Goal: Task Accomplishment & Management: Complete application form

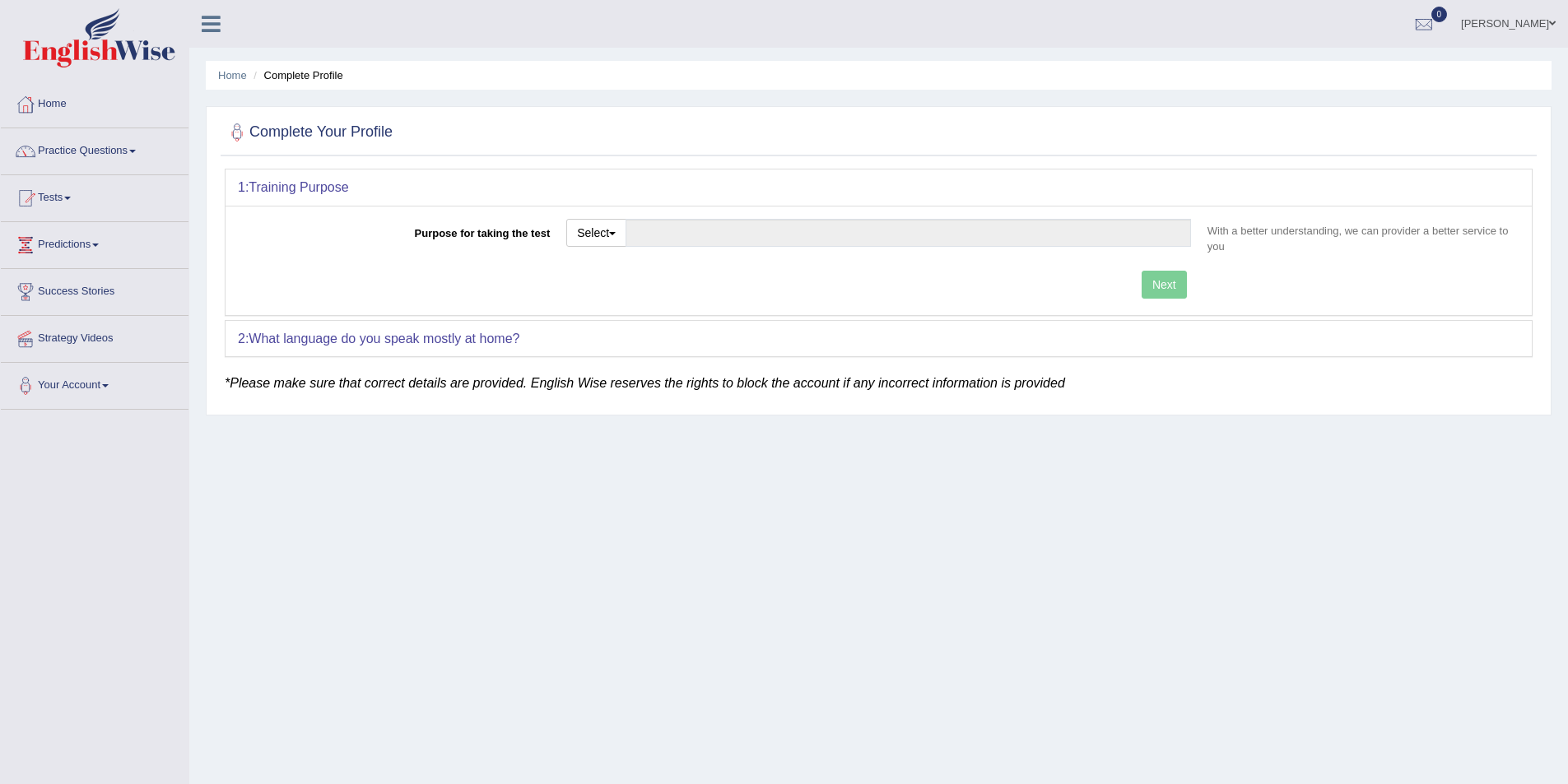
drag, startPoint x: 0, startPoint y: 0, endPoint x: 1511, endPoint y: 22, distance: 1511.2
click at [1511, 22] on link "Devon Visser" at bounding box center [1508, 21] width 119 height 42
click at [1436, 224] on link "Log out" at bounding box center [1478, 230] width 178 height 37
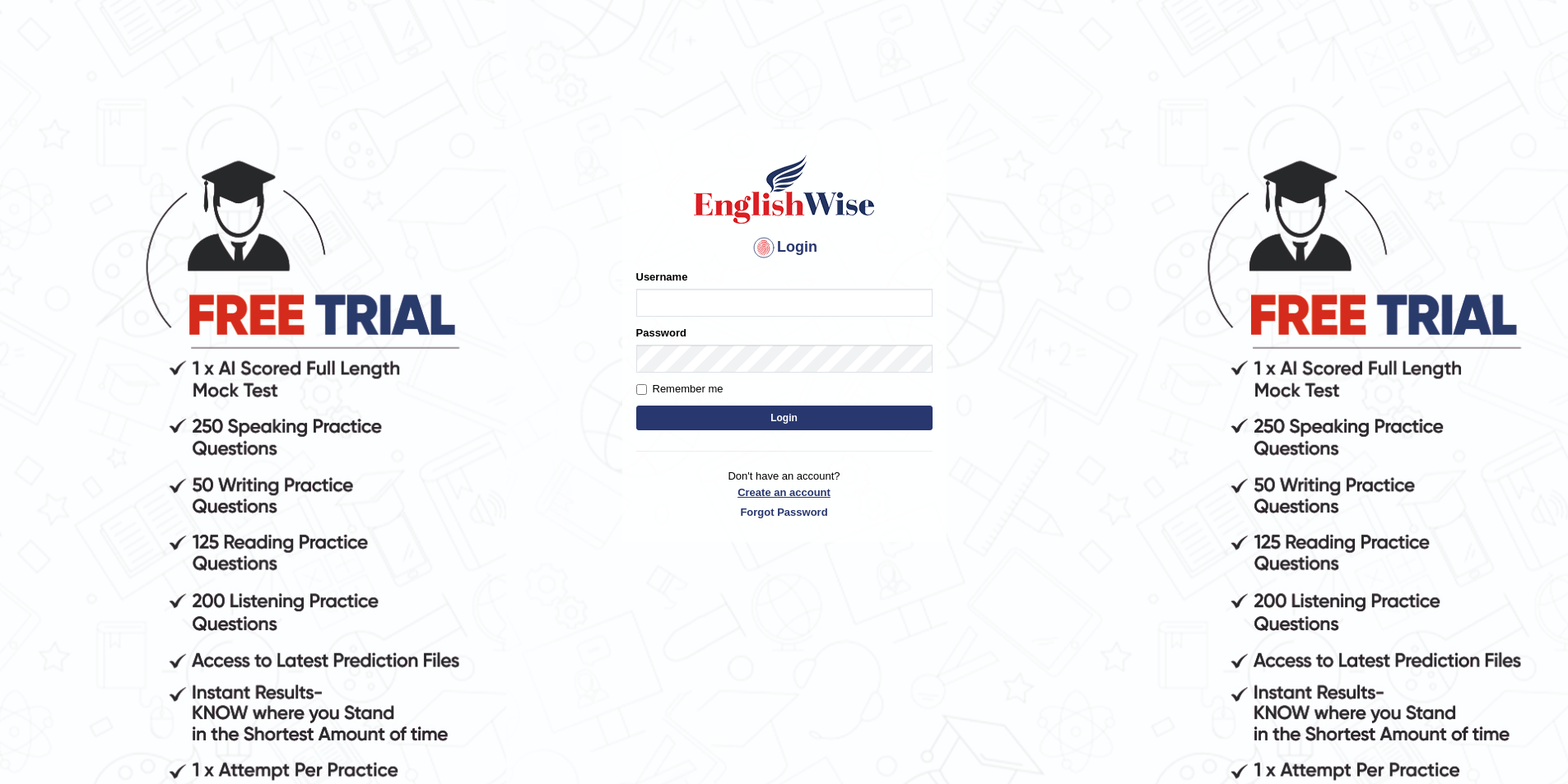
click at [761, 487] on link "Create an account" at bounding box center [784, 492] width 296 height 16
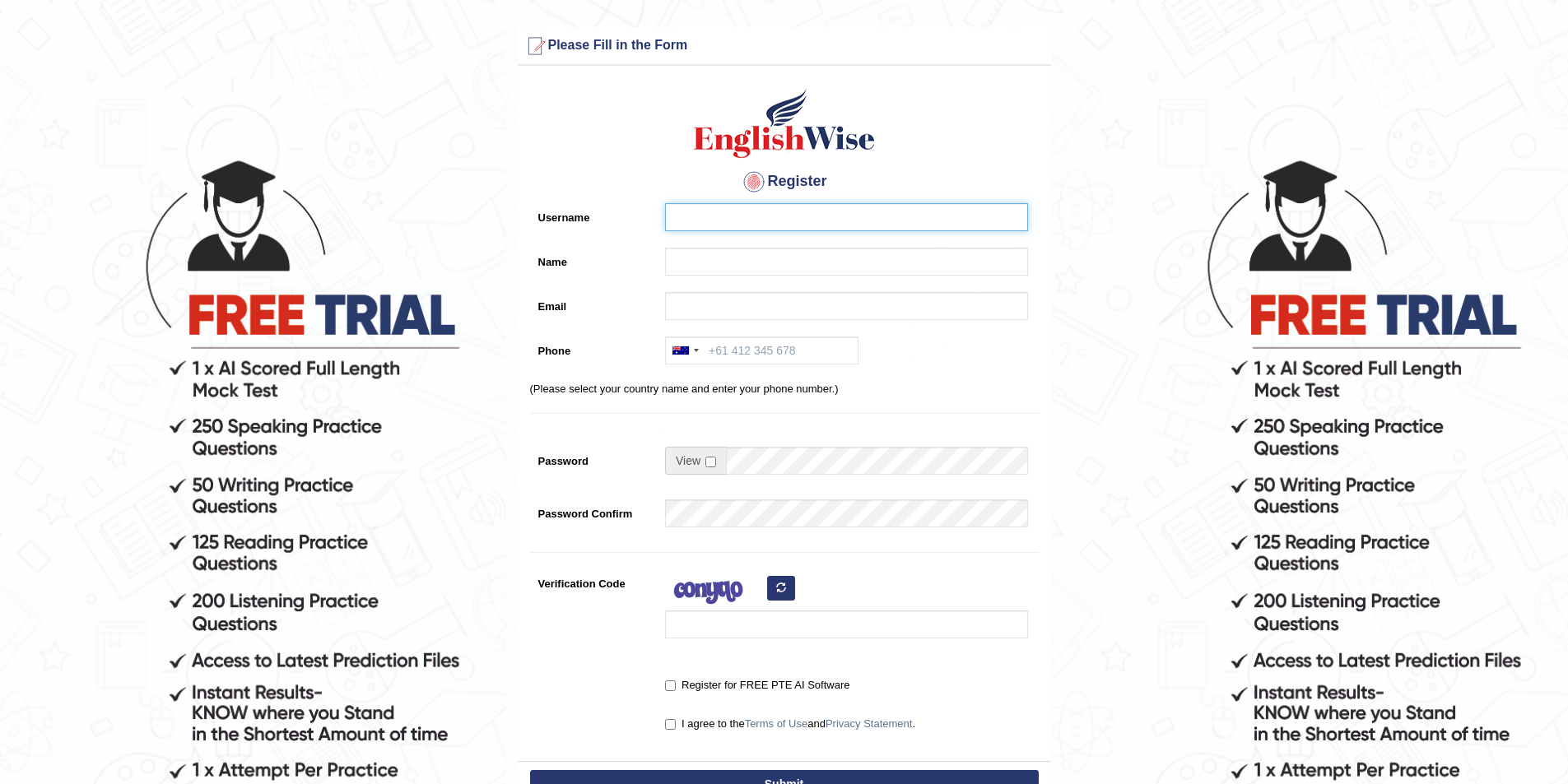
click at [694, 212] on input "Username" at bounding box center [847, 217] width 363 height 28
click at [690, 258] on input "Name" at bounding box center [847, 261] width 363 height 28
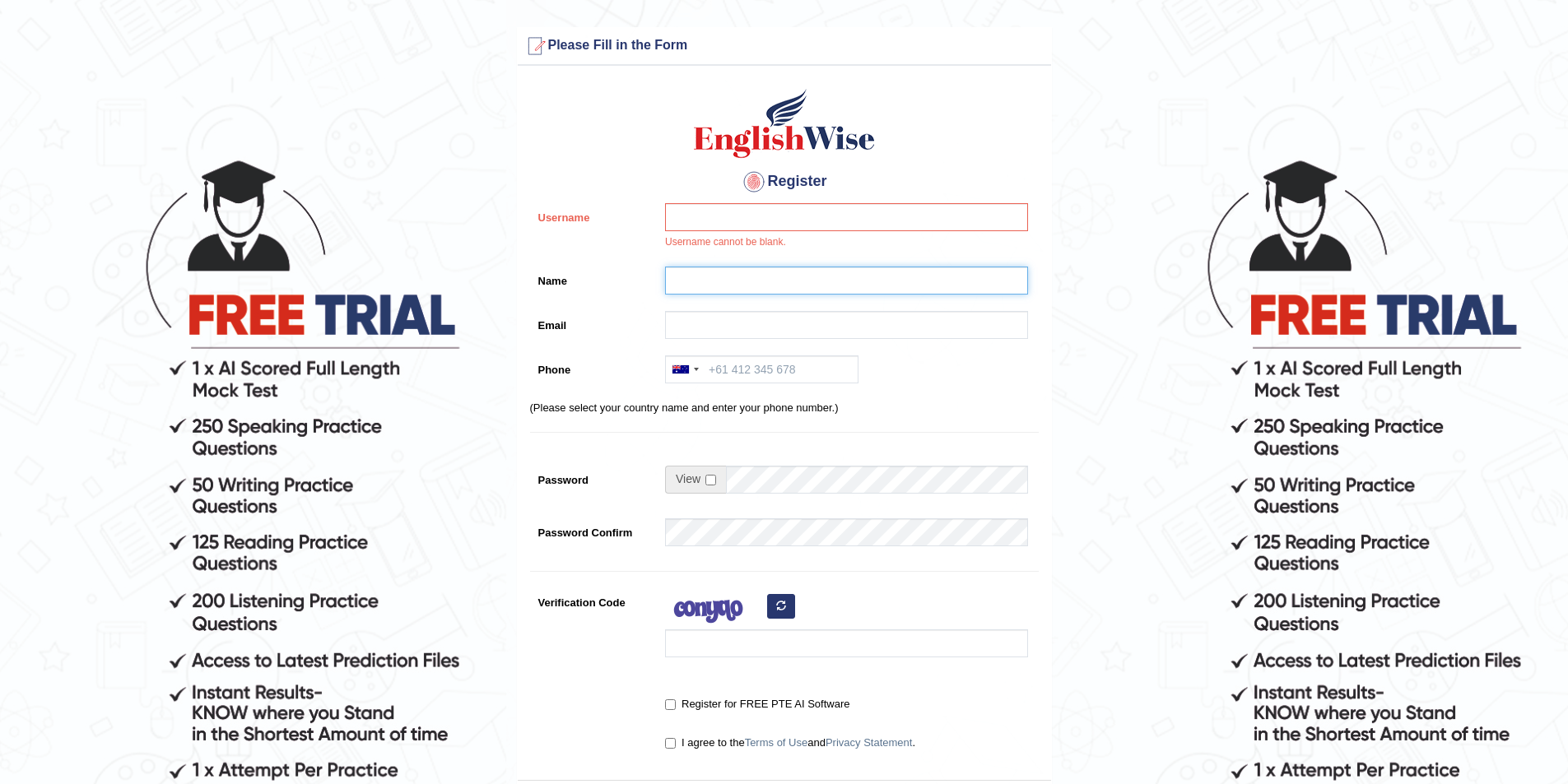
paste input "Md Masukur Rahman Khan"
type input "Md Masukur Rahman Khan"
click at [678, 226] on input "Username" at bounding box center [847, 217] width 363 height 28
type input "masukur_parramatta"
click at [693, 315] on input "Email" at bounding box center [847, 324] width 363 height 28
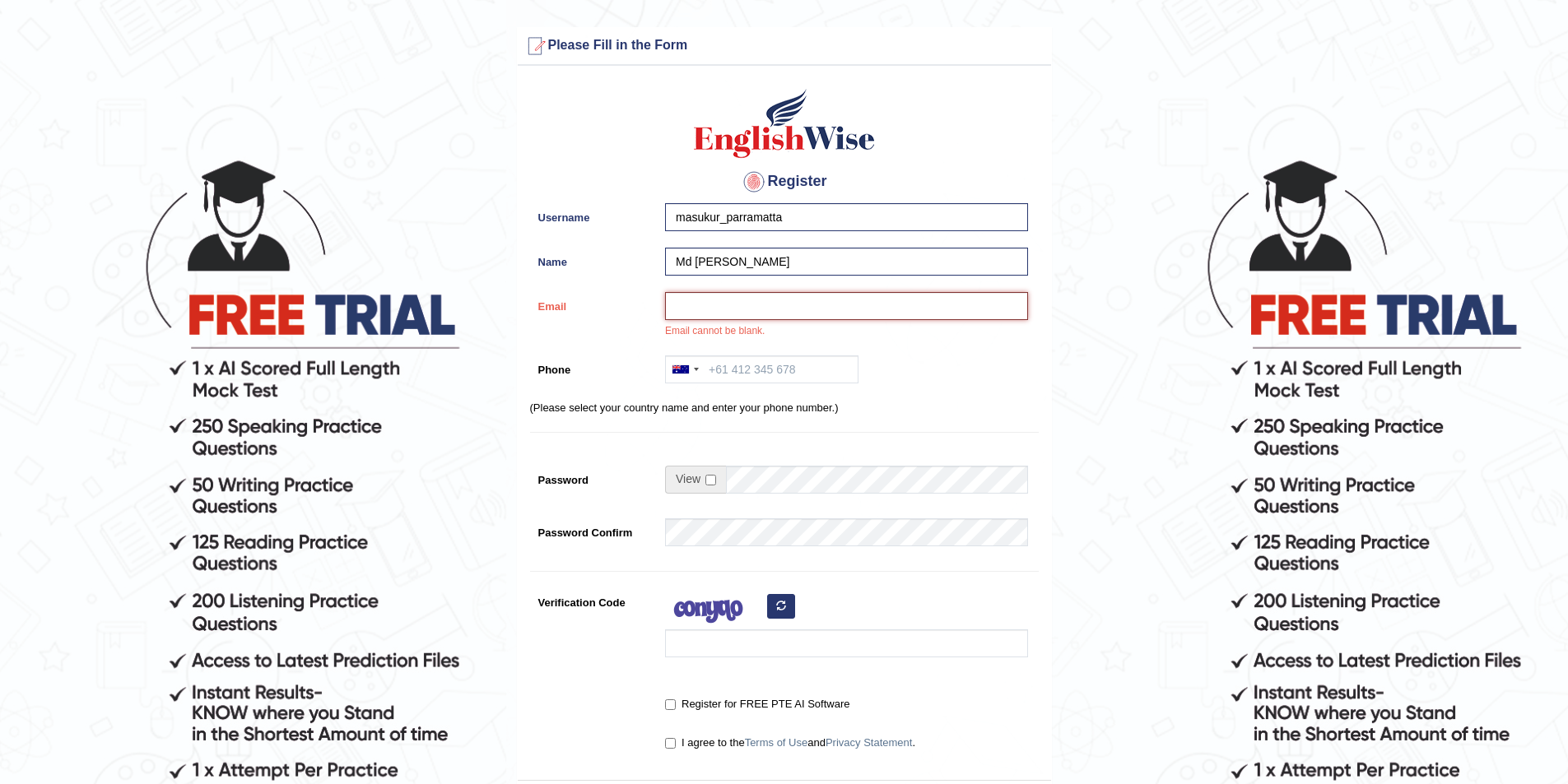
paste input "masuk0087@yahoo.com"
type input "masuk0087@yahoo.com"
click at [762, 358] on input "Phone" at bounding box center [762, 369] width 193 height 28
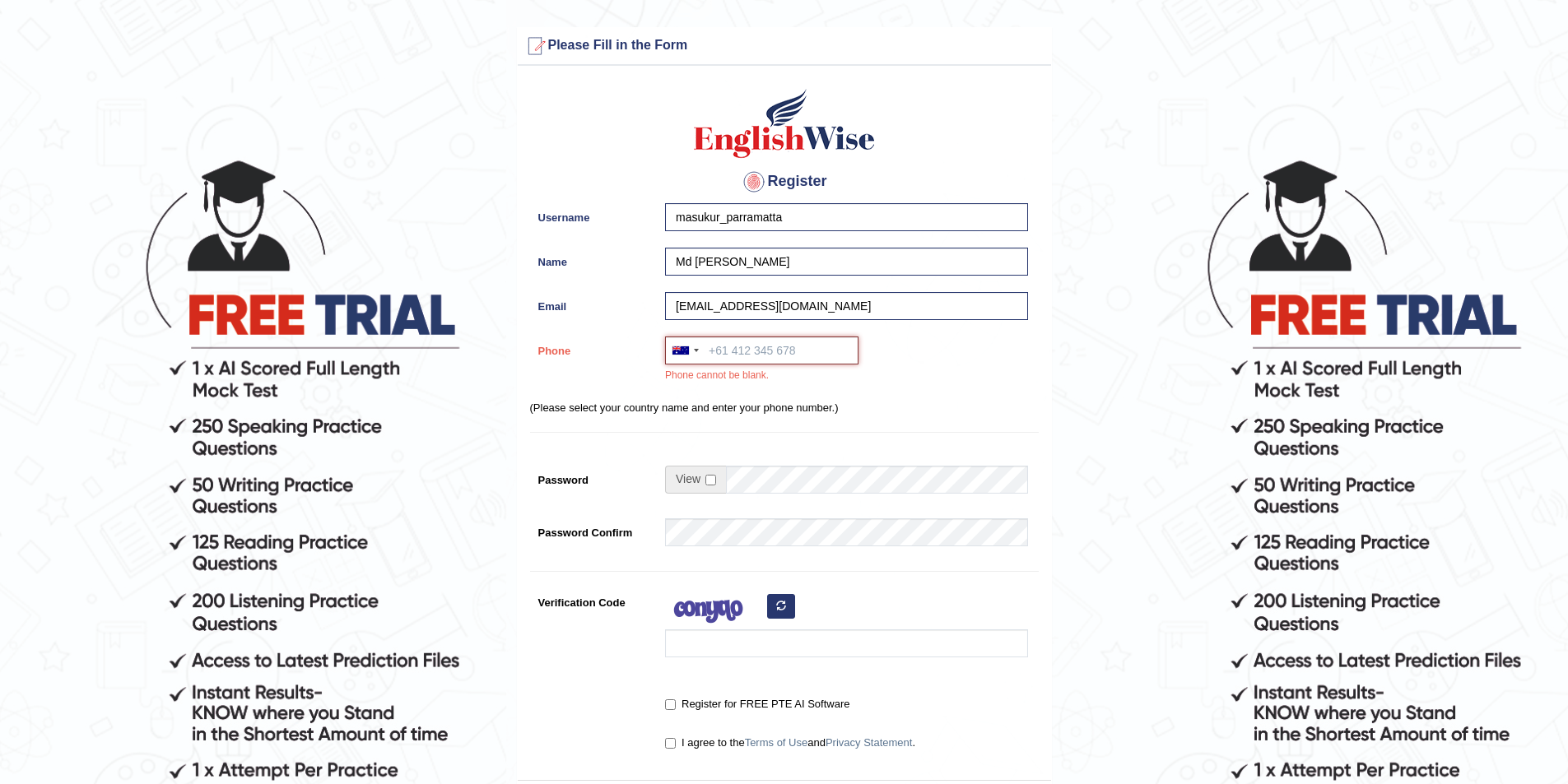
paste input "0426 399 993"
type input "0426 399 993"
click at [711, 480] on input "checkbox" at bounding box center [710, 479] width 11 height 11
checkbox input "true"
click at [749, 471] on input "Password" at bounding box center [877, 479] width 302 height 28
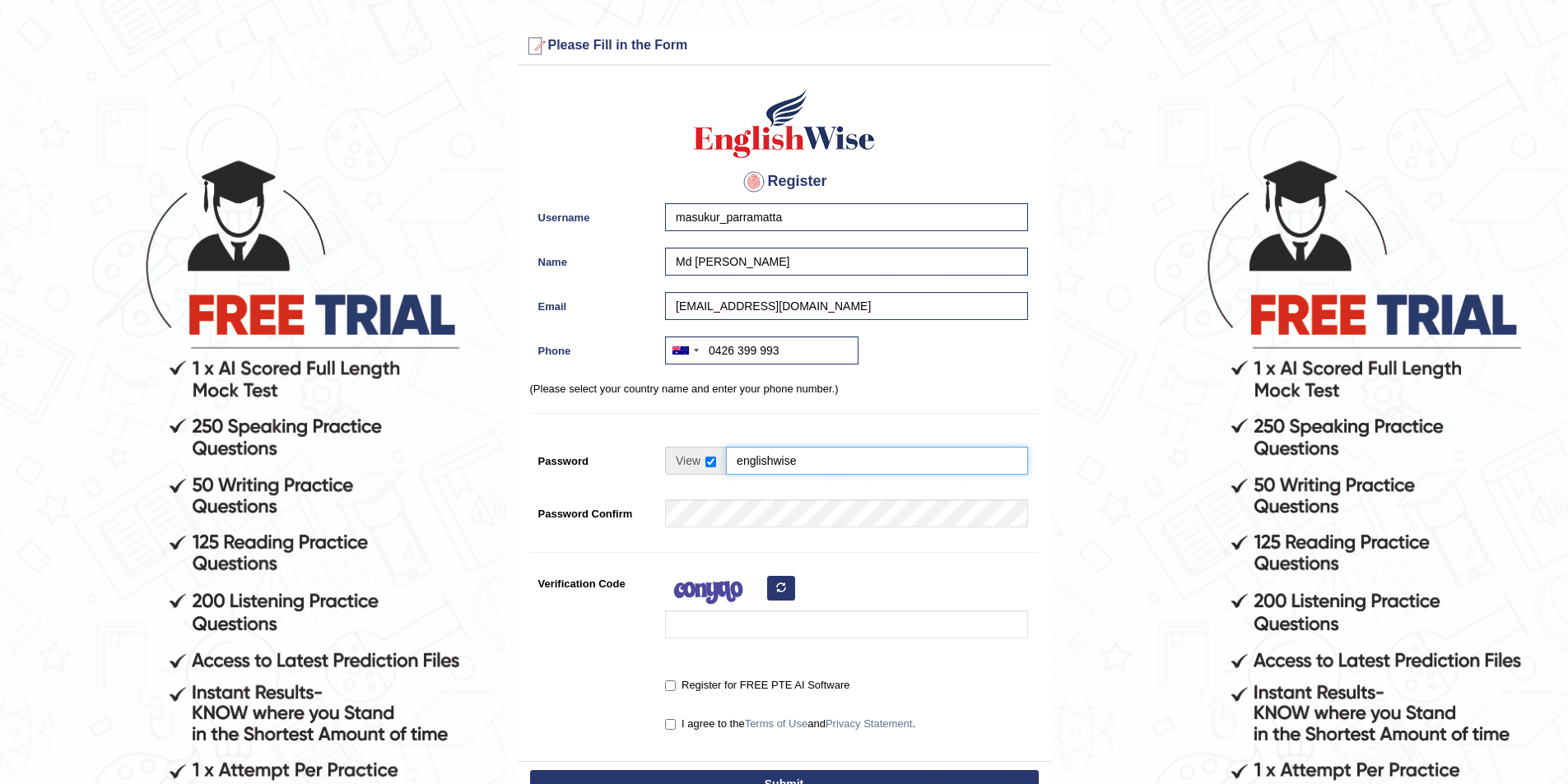
type input "englishwise"
click at [746, 626] on input "Verification Code" at bounding box center [847, 624] width 363 height 28
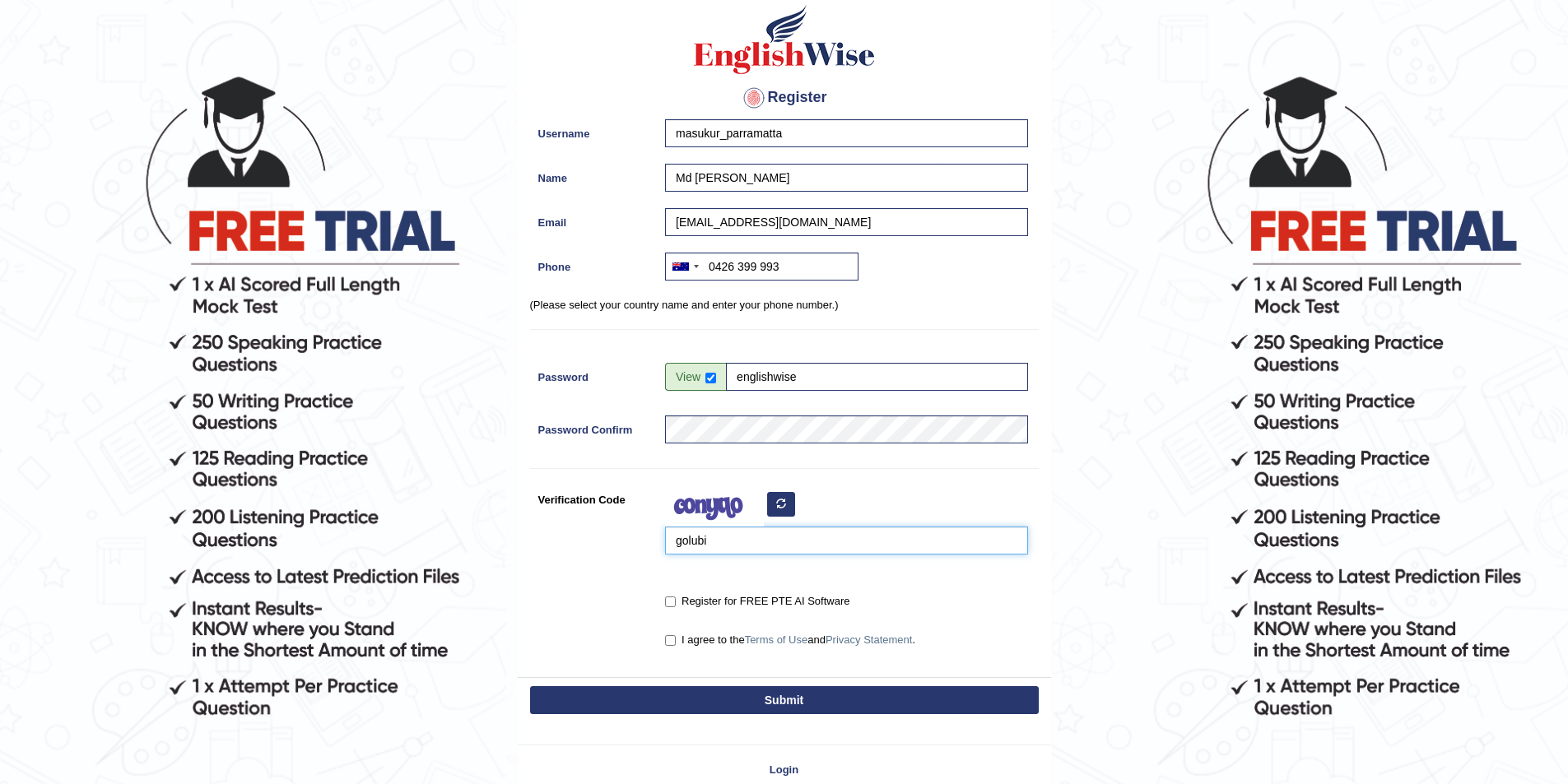
scroll to position [165, 0]
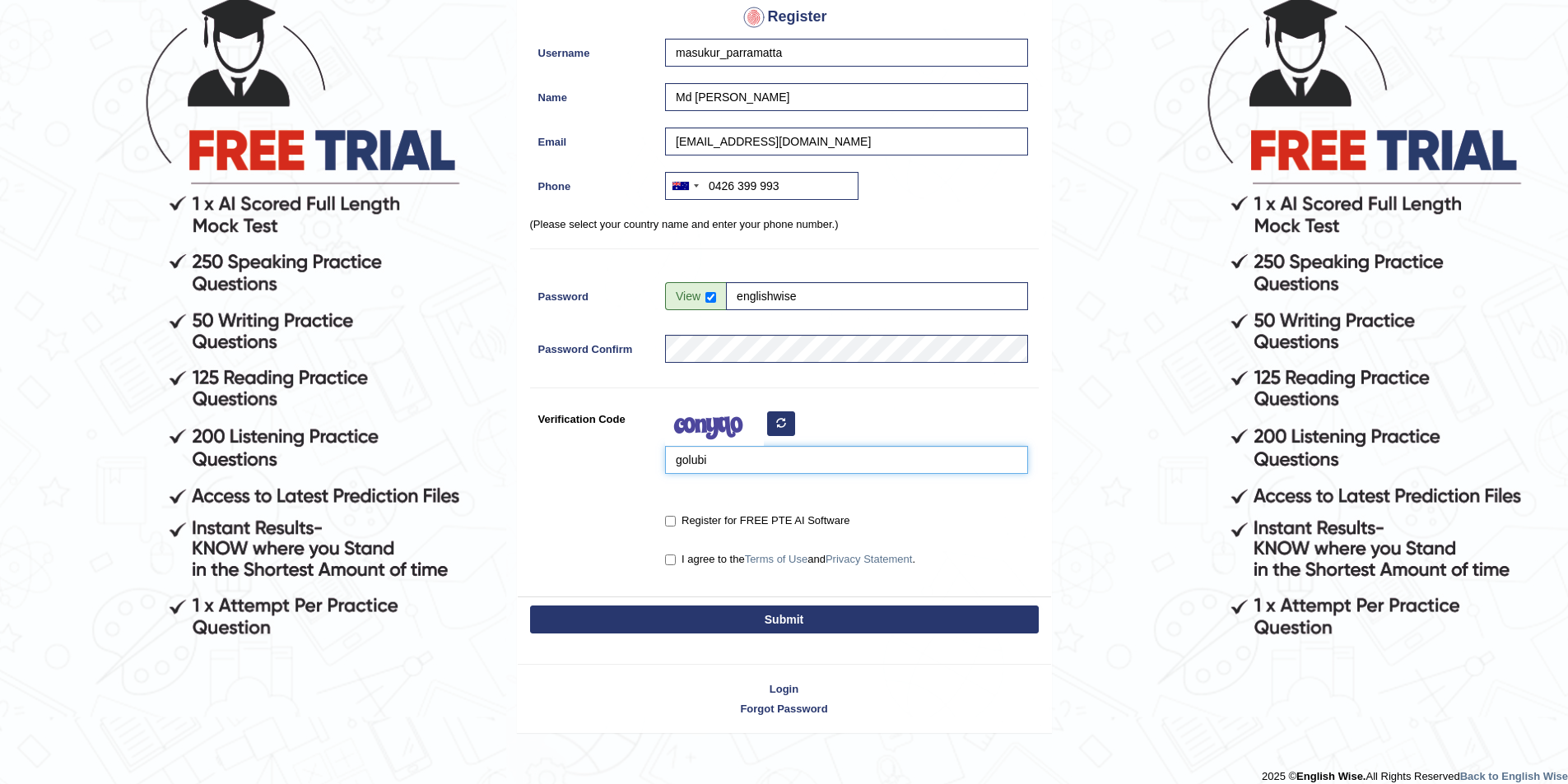
type input "golubi"
click at [668, 519] on input "Register for FREE PTE AI Software" at bounding box center [670, 521] width 11 height 11
checkbox input "true"
click at [671, 559] on input "I agree to the Terms of Use and Privacy Statement ." at bounding box center [670, 559] width 11 height 11
checkbox input "true"
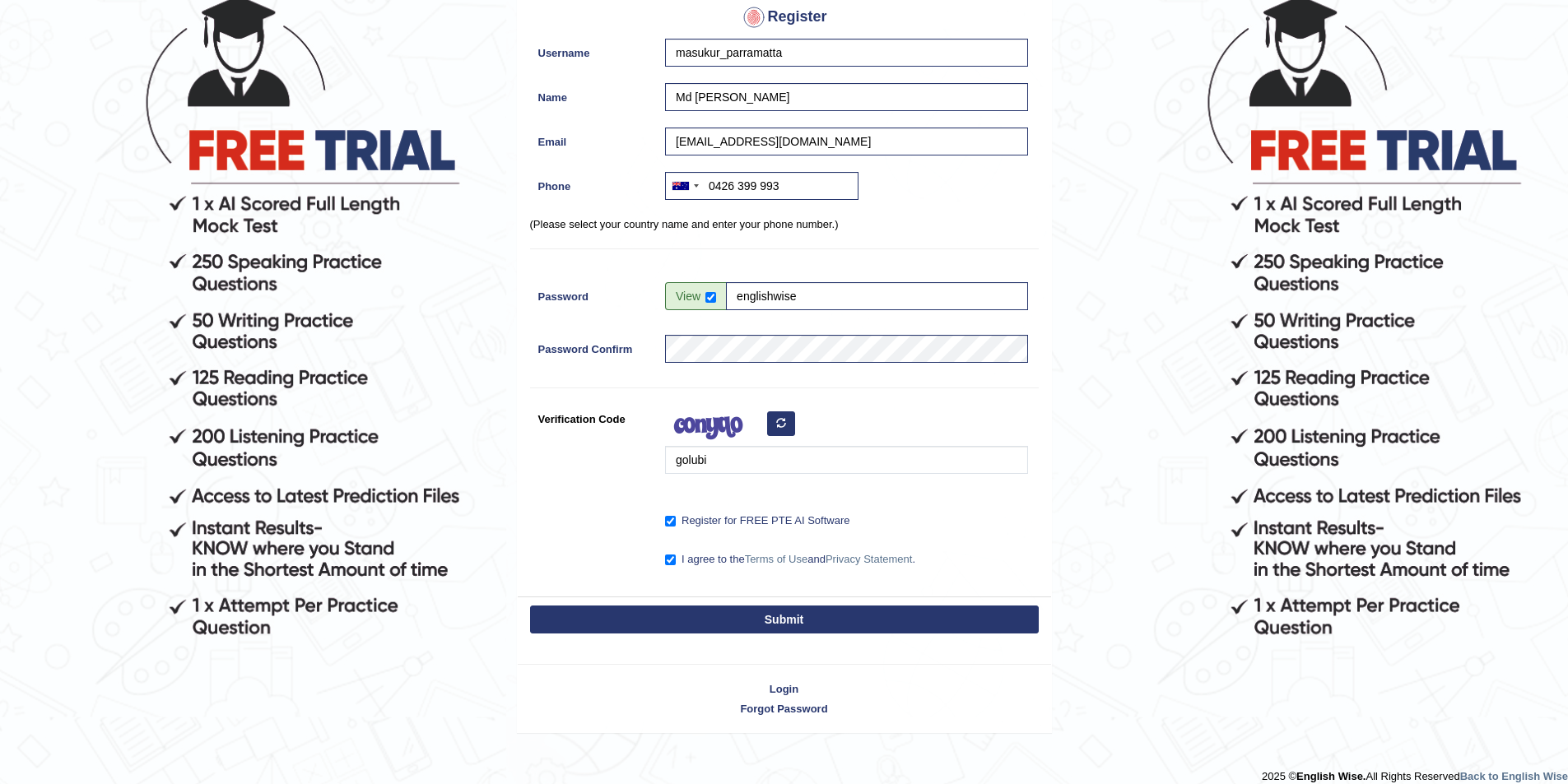
click at [711, 618] on button "Submit" at bounding box center [784, 619] width 509 height 28
type input "+61426399993"
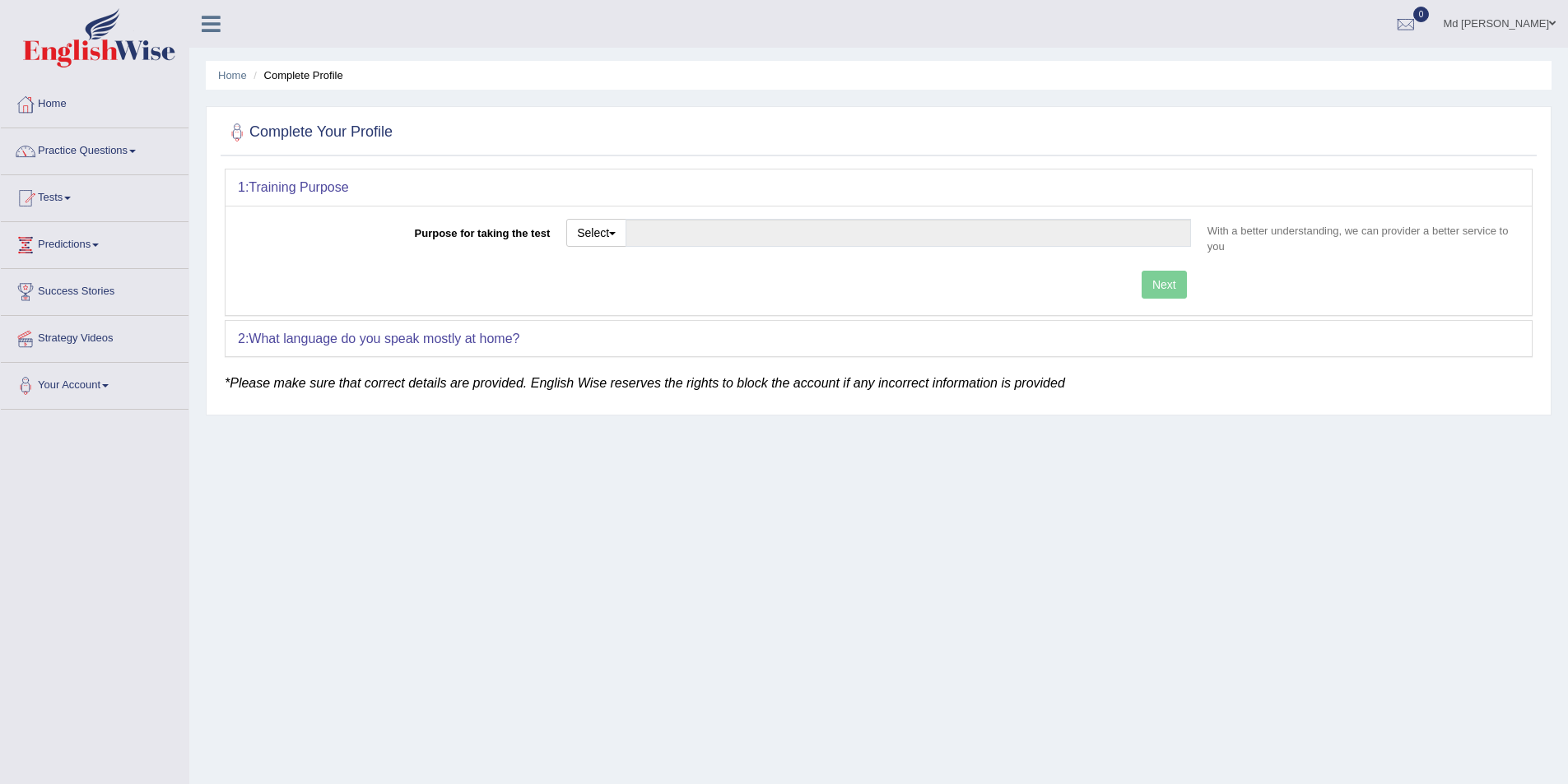
click at [1484, 23] on link "Md Masukur Rahman Khan" at bounding box center [1499, 21] width 137 height 42
click at [1437, 214] on link "Log out" at bounding box center [1478, 214] width 178 height 37
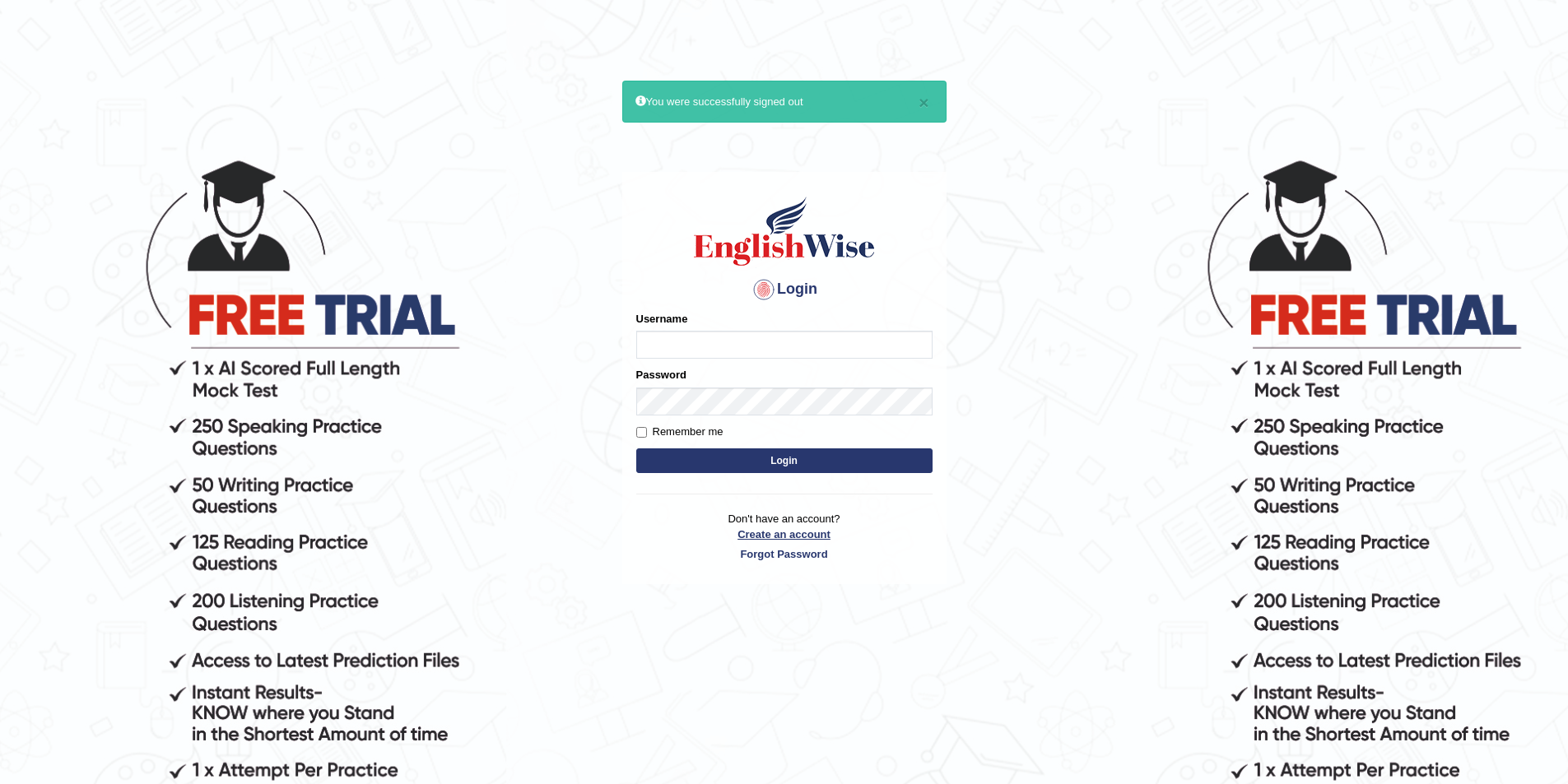
click at [806, 533] on link "Create an account" at bounding box center [784, 535] width 296 height 16
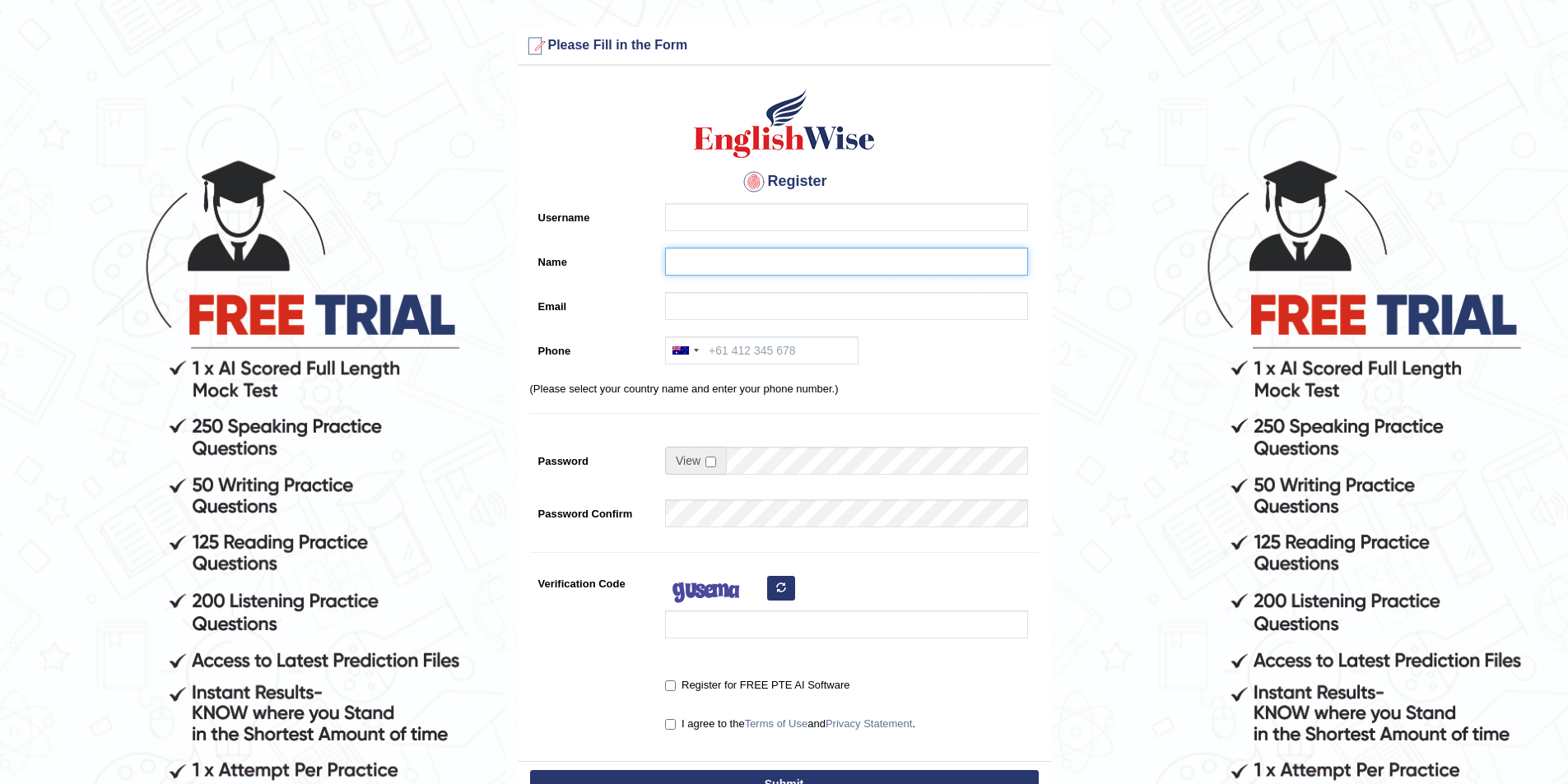
click at [673, 267] on input "Name" at bounding box center [847, 261] width 363 height 28
paste input "[PERSON_NAME]"
type input "[PERSON_NAME]"
click at [668, 226] on input "Username" at bounding box center [847, 217] width 363 height 28
type input "saeda"
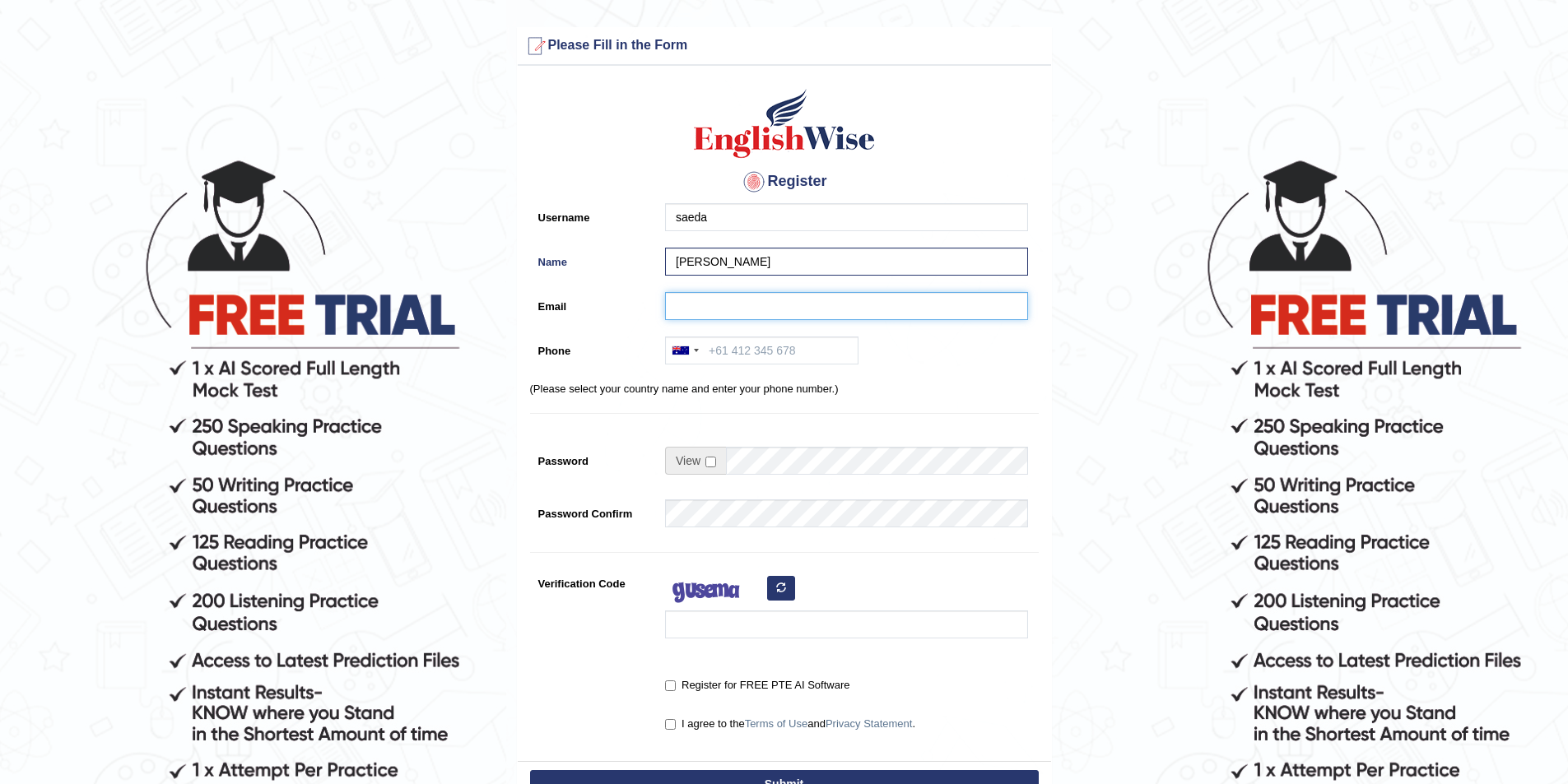
click at [702, 309] on input "Email" at bounding box center [847, 306] width 363 height 28
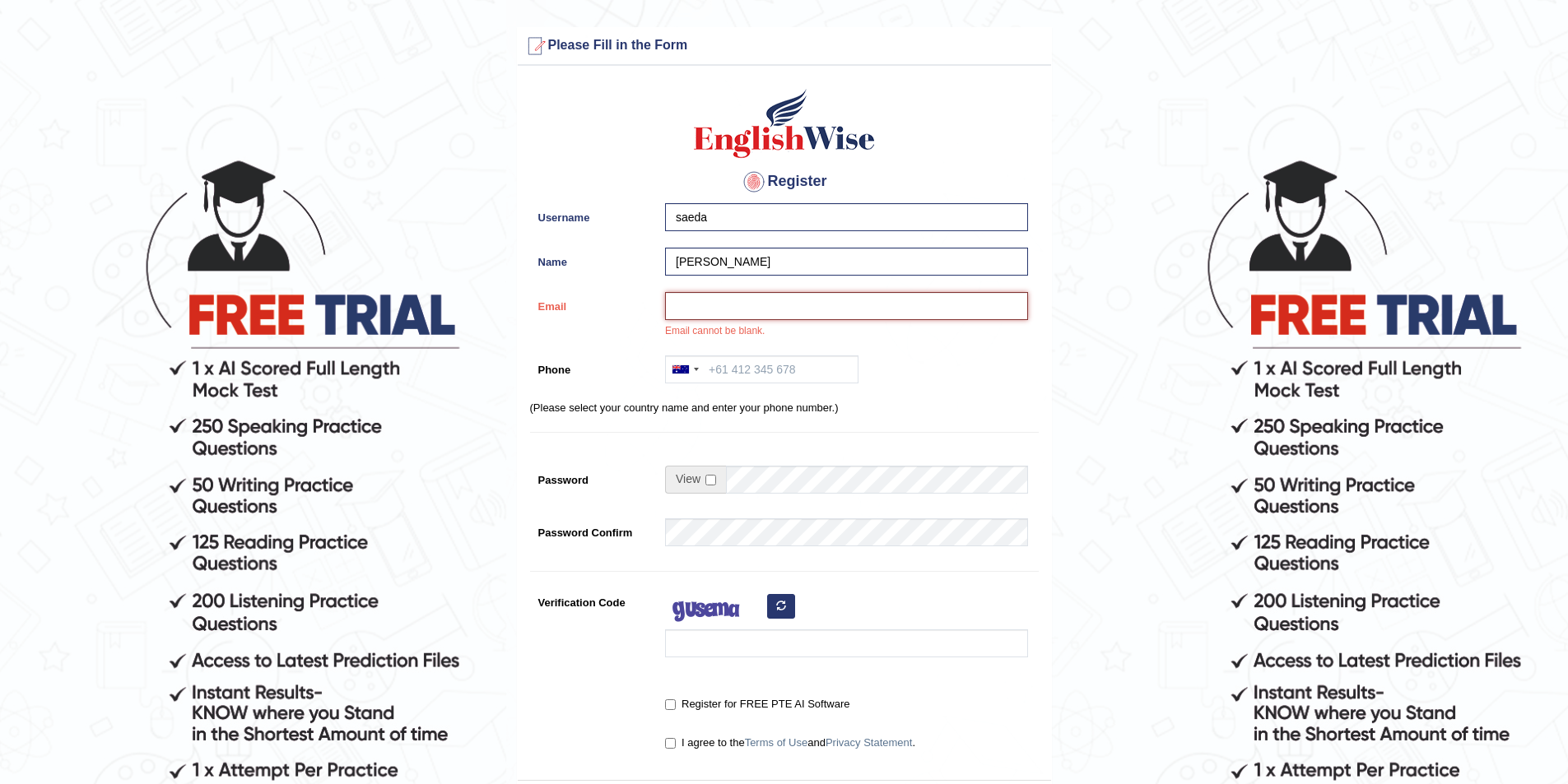
paste input "[EMAIL_ADDRESS][DOMAIN_NAME]"
type input "saedaparveen220@gmail.com"
click at [756, 379] on input "Phone" at bounding box center [762, 369] width 193 height 28
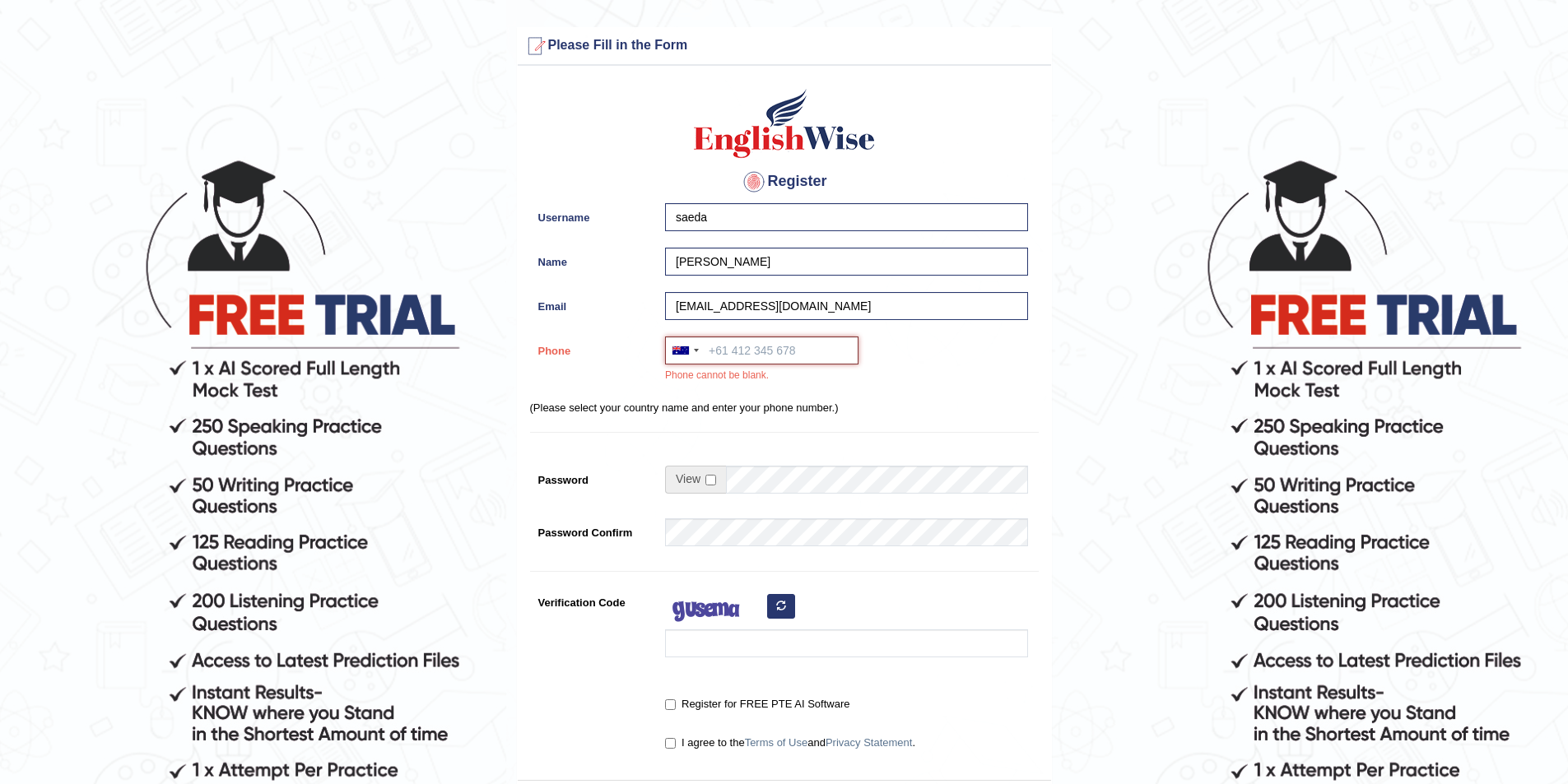
paste input "0469 002 866"
type input "0469 002 866"
drag, startPoint x: 712, startPoint y: 484, endPoint x: 720, endPoint y: 487, distance: 8.5
click at [711, 484] on input "checkbox" at bounding box center [710, 479] width 11 height 11
checkbox input "true"
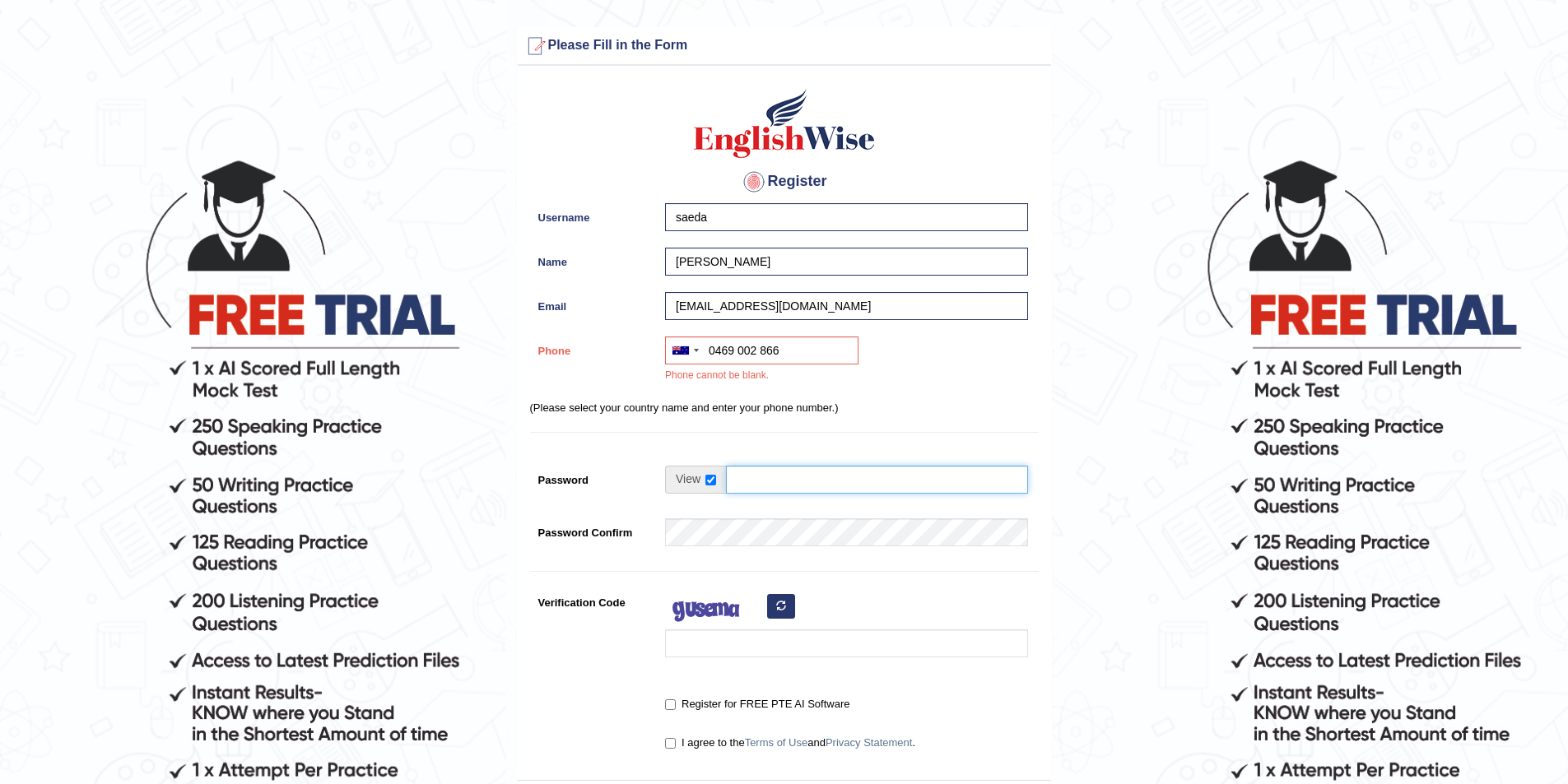
click at [773, 474] on input "Password" at bounding box center [877, 479] width 302 height 28
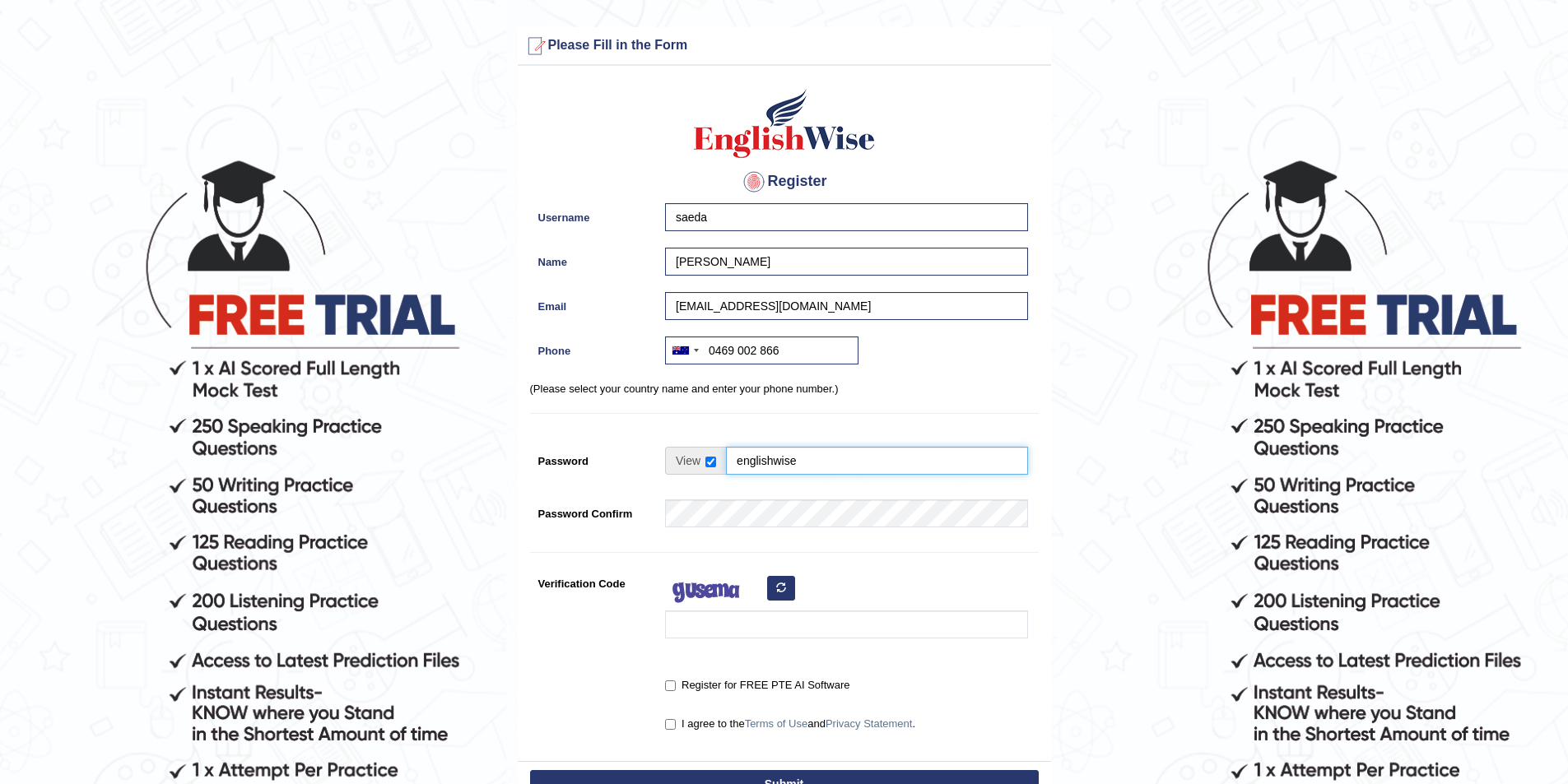
type input "englishwise"
click at [775, 499] on div "Register Username saeda Name saeda parveen Email saedaparveen220@gmail.com Phon…" at bounding box center [784, 417] width 534 height 687
click at [734, 622] on input "Verification Code" at bounding box center [847, 624] width 363 height 28
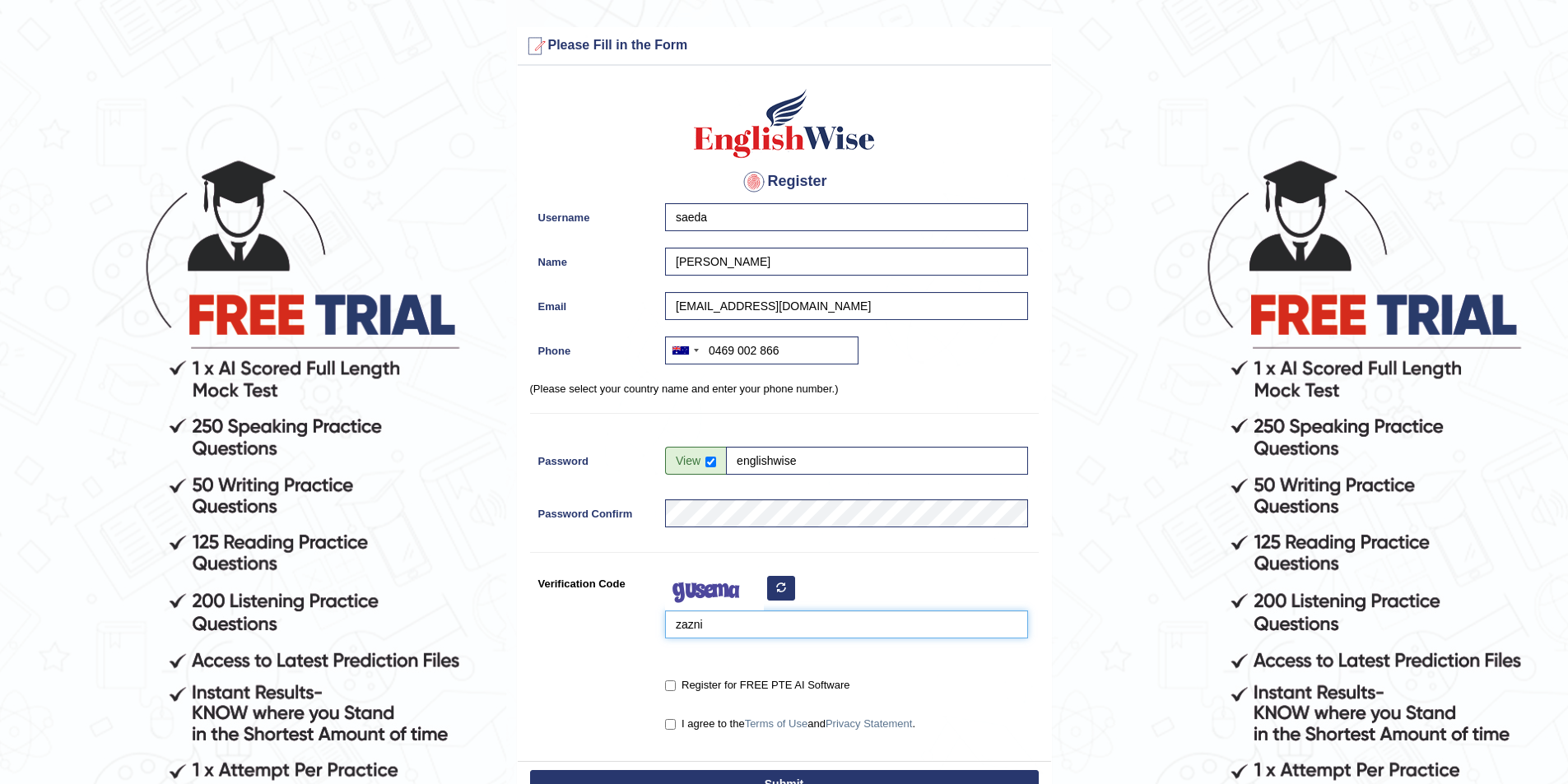
type input "zazni"
click at [673, 687] on input "Register for FREE PTE AI Software" at bounding box center [670, 685] width 11 height 11
checkbox input "true"
click at [668, 723] on input "I agree to the Terms of Use and Privacy Statement ." at bounding box center [670, 724] width 11 height 11
checkbox input "true"
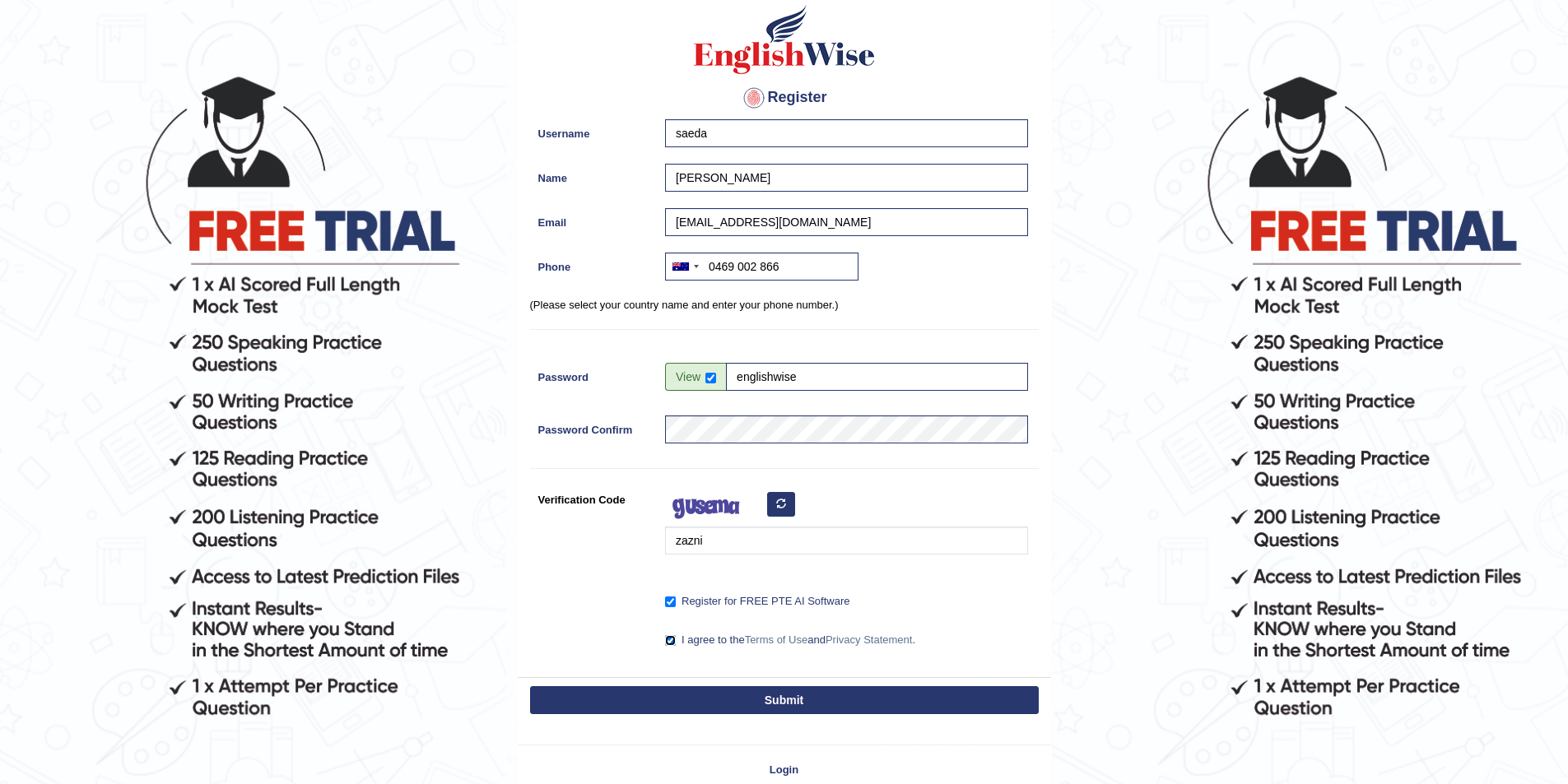
scroll to position [165, 0]
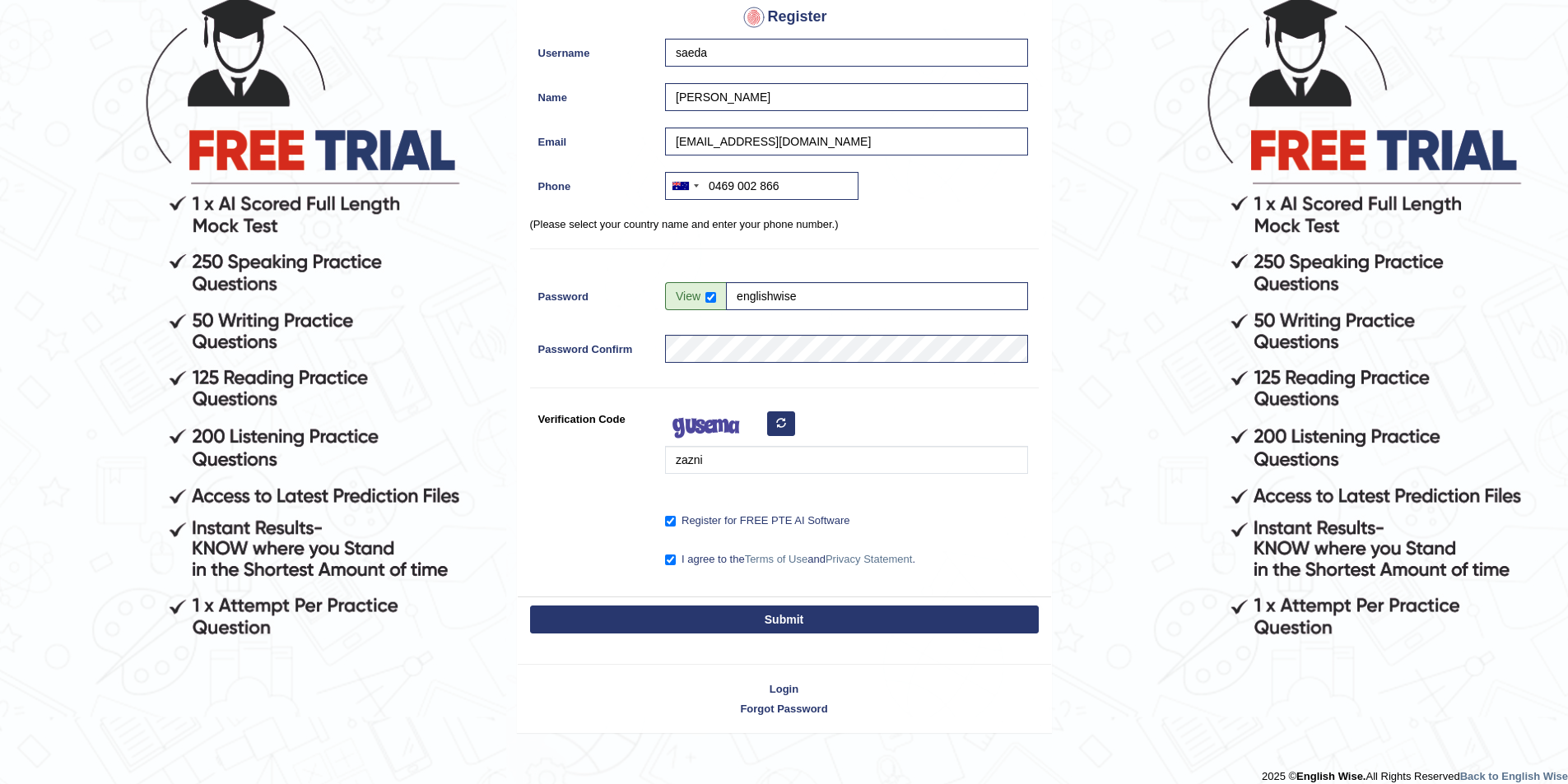
click at [773, 615] on button "Submit" at bounding box center [784, 619] width 509 height 28
type input "[PHONE_NUMBER]"
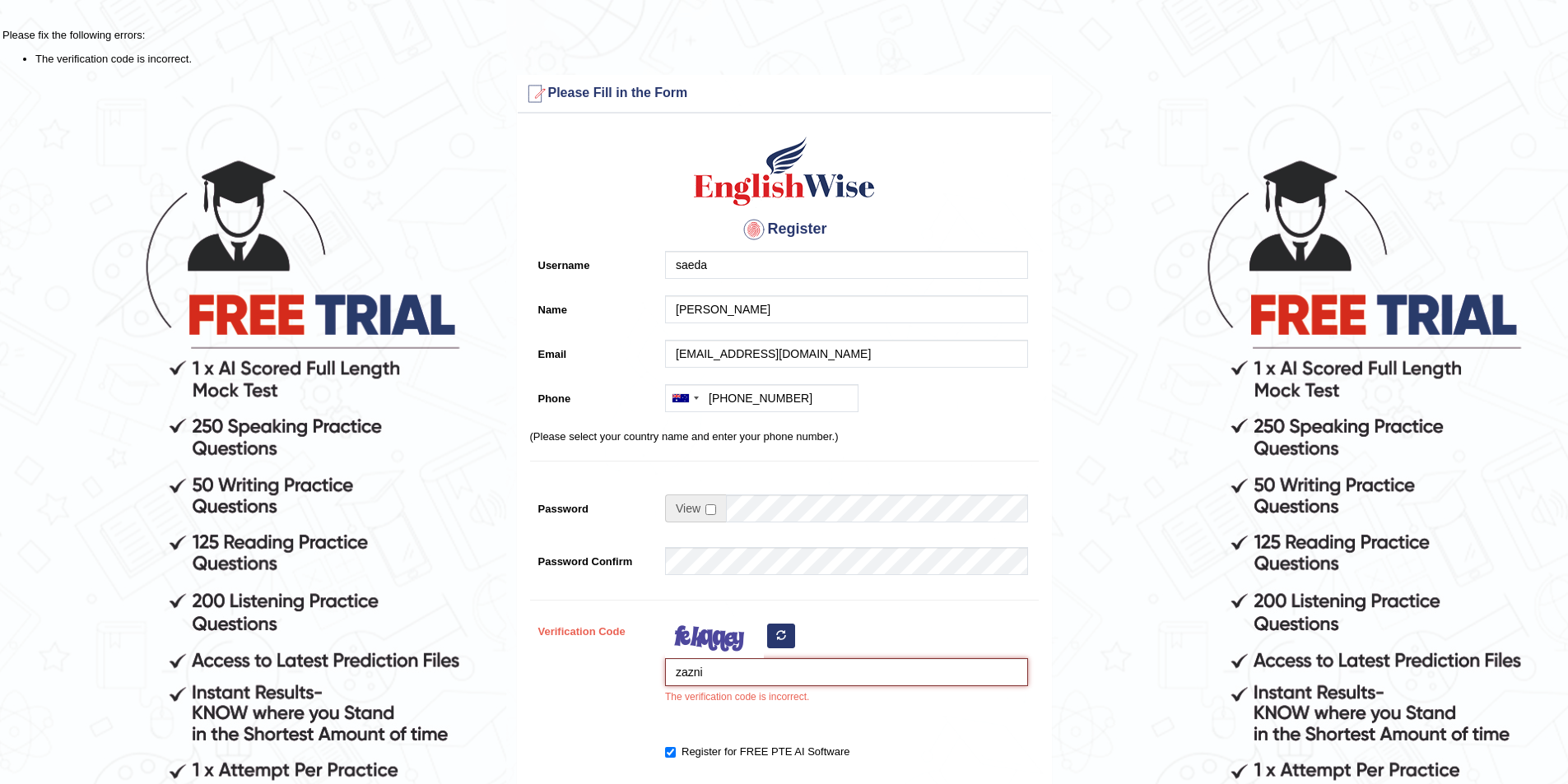
click at [733, 677] on input "zazni" at bounding box center [847, 672] width 363 height 28
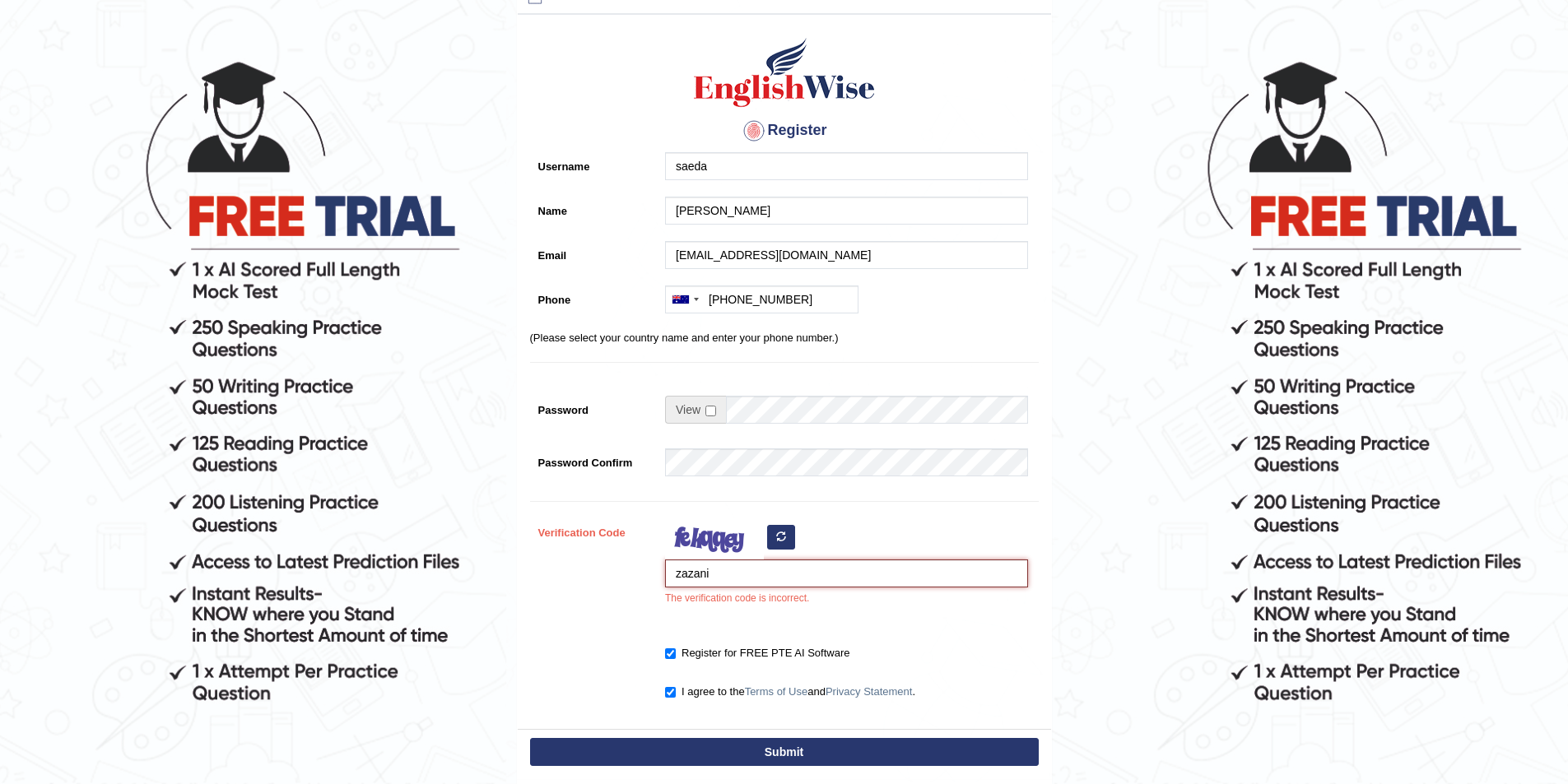
scroll to position [247, 0]
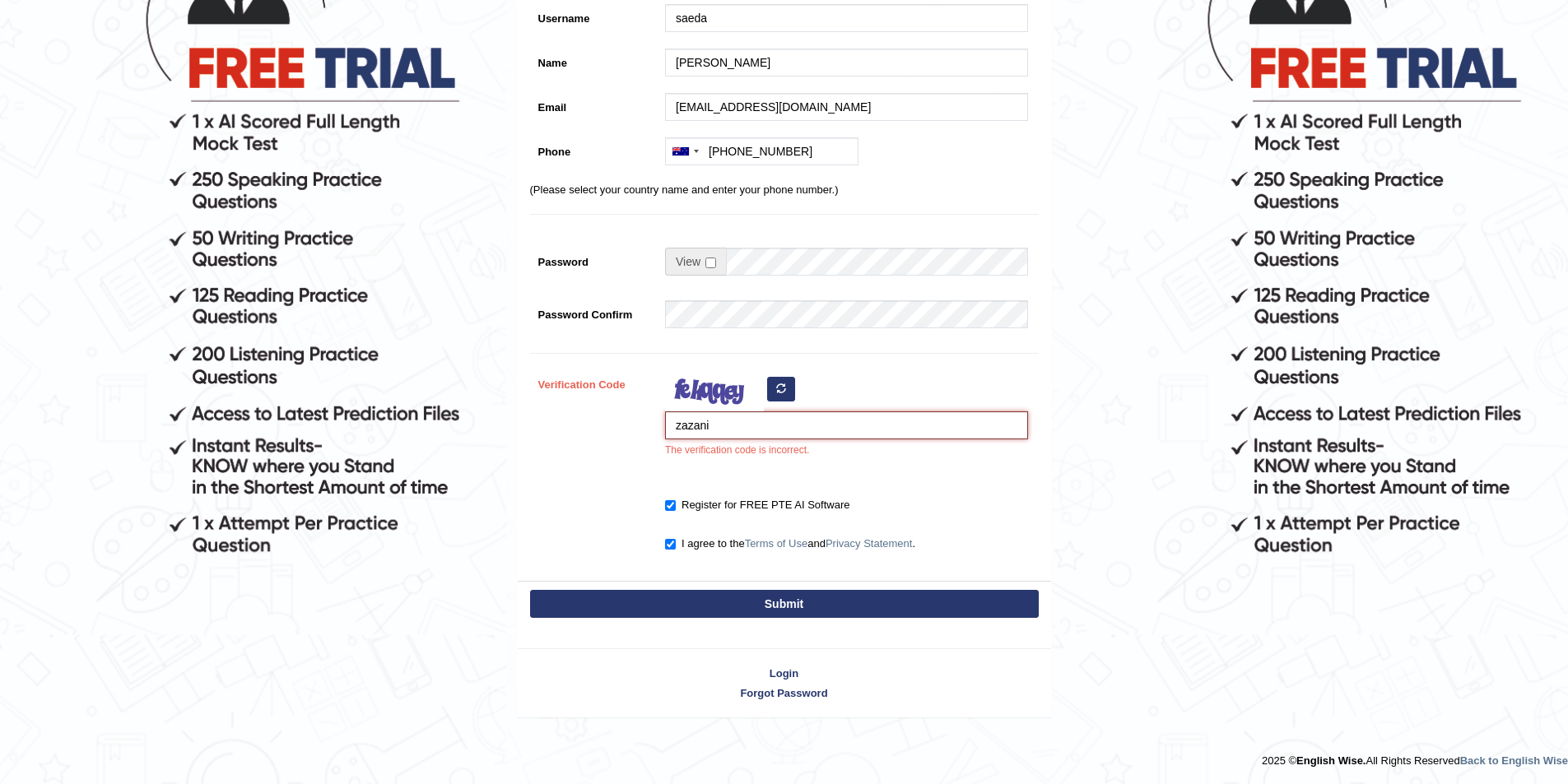
type input "zazani"
click at [778, 599] on button "Submit" at bounding box center [784, 604] width 509 height 28
type input "[PHONE_NUMBER]"
